Goal: Task Accomplishment & Management: Complete application form

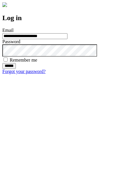
type input "**********"
click at [16, 69] on input "******" at bounding box center [8, 66] width 13 height 6
